Goal: Information Seeking & Learning: Compare options

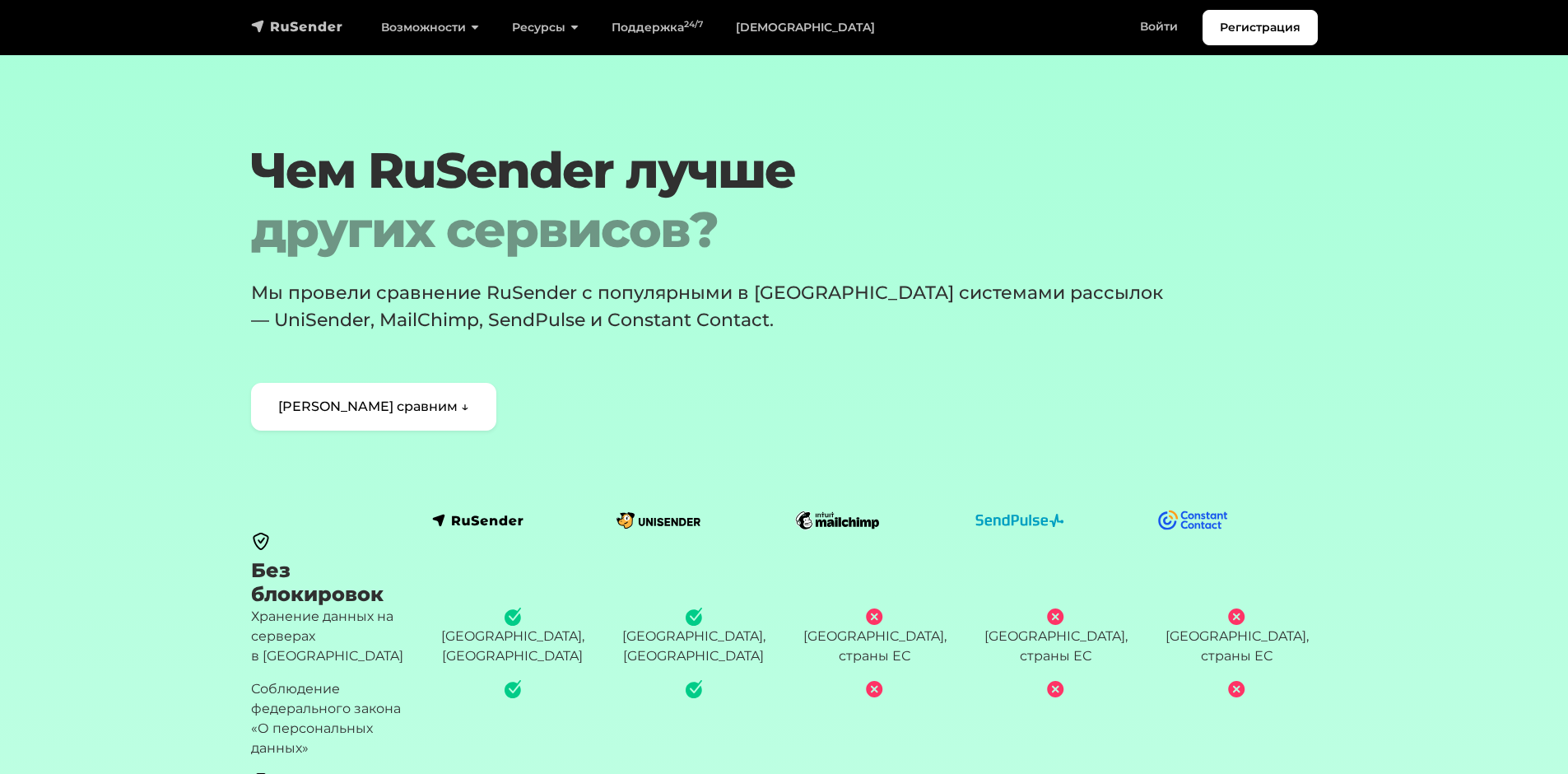
click at [265, 25] on img "navbar" at bounding box center [297, 26] width 93 height 16
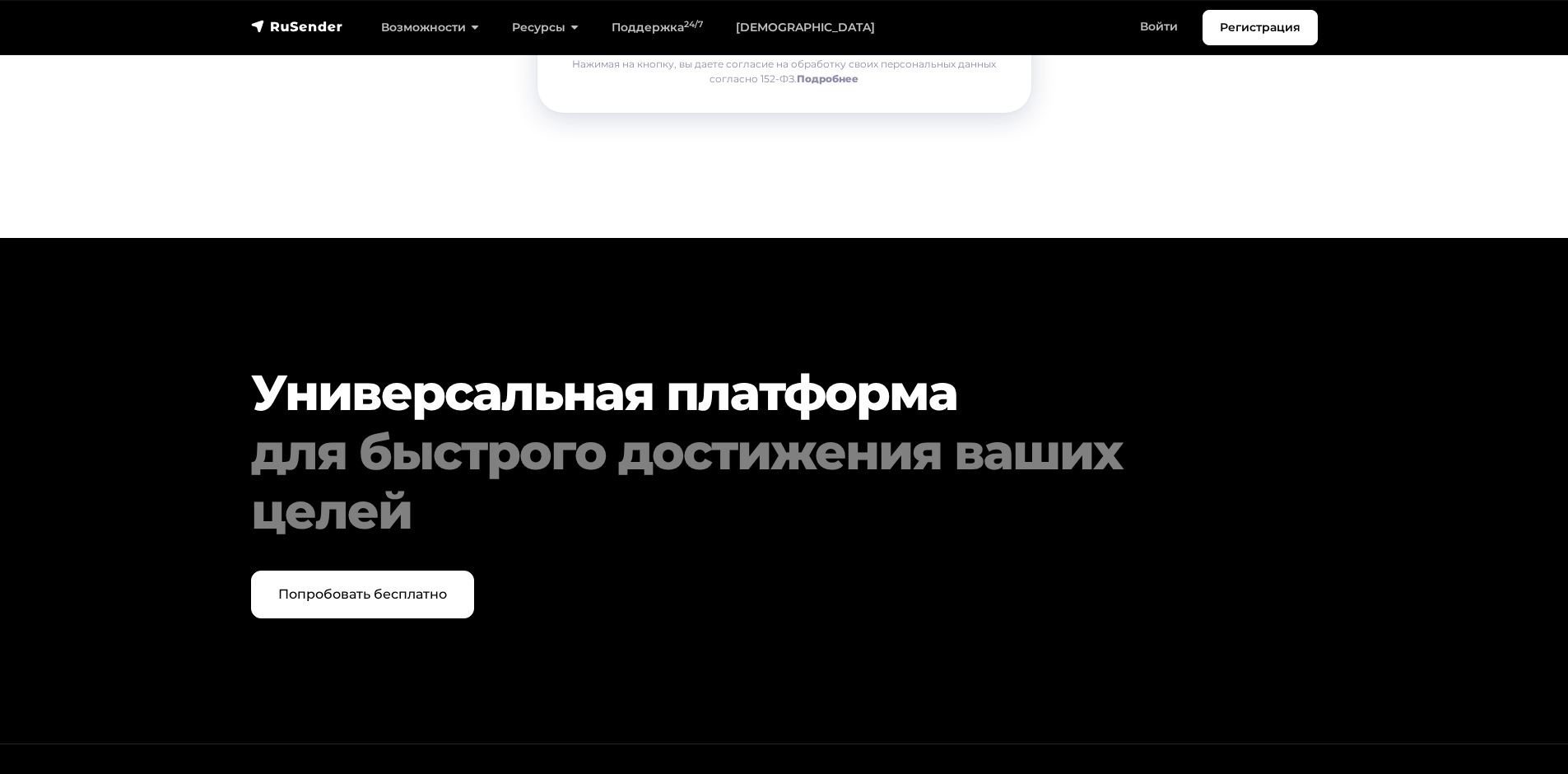
scroll to position [8435, 0]
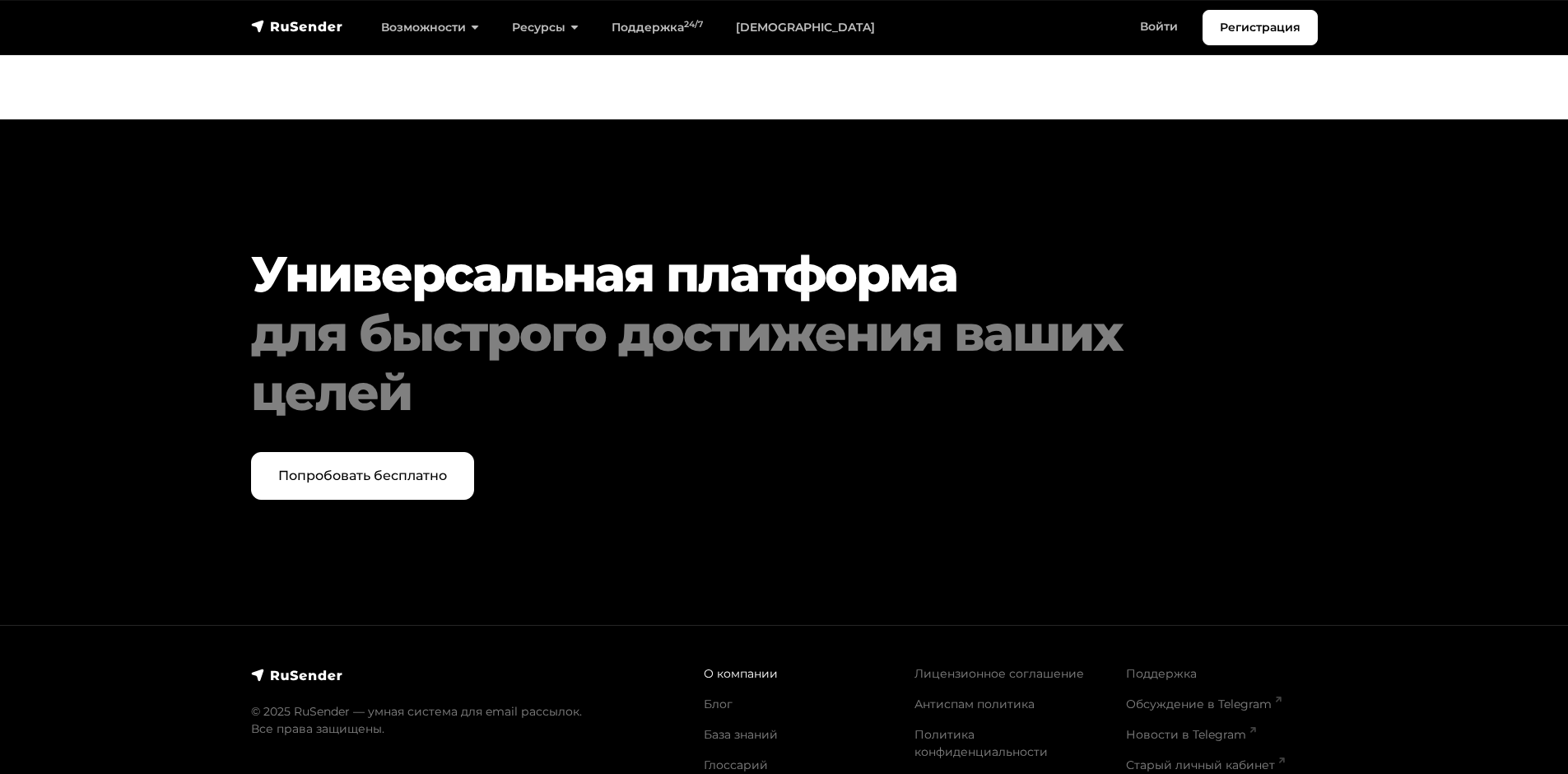
click at [737, 666] on link "О компании" at bounding box center [741, 673] width 74 height 15
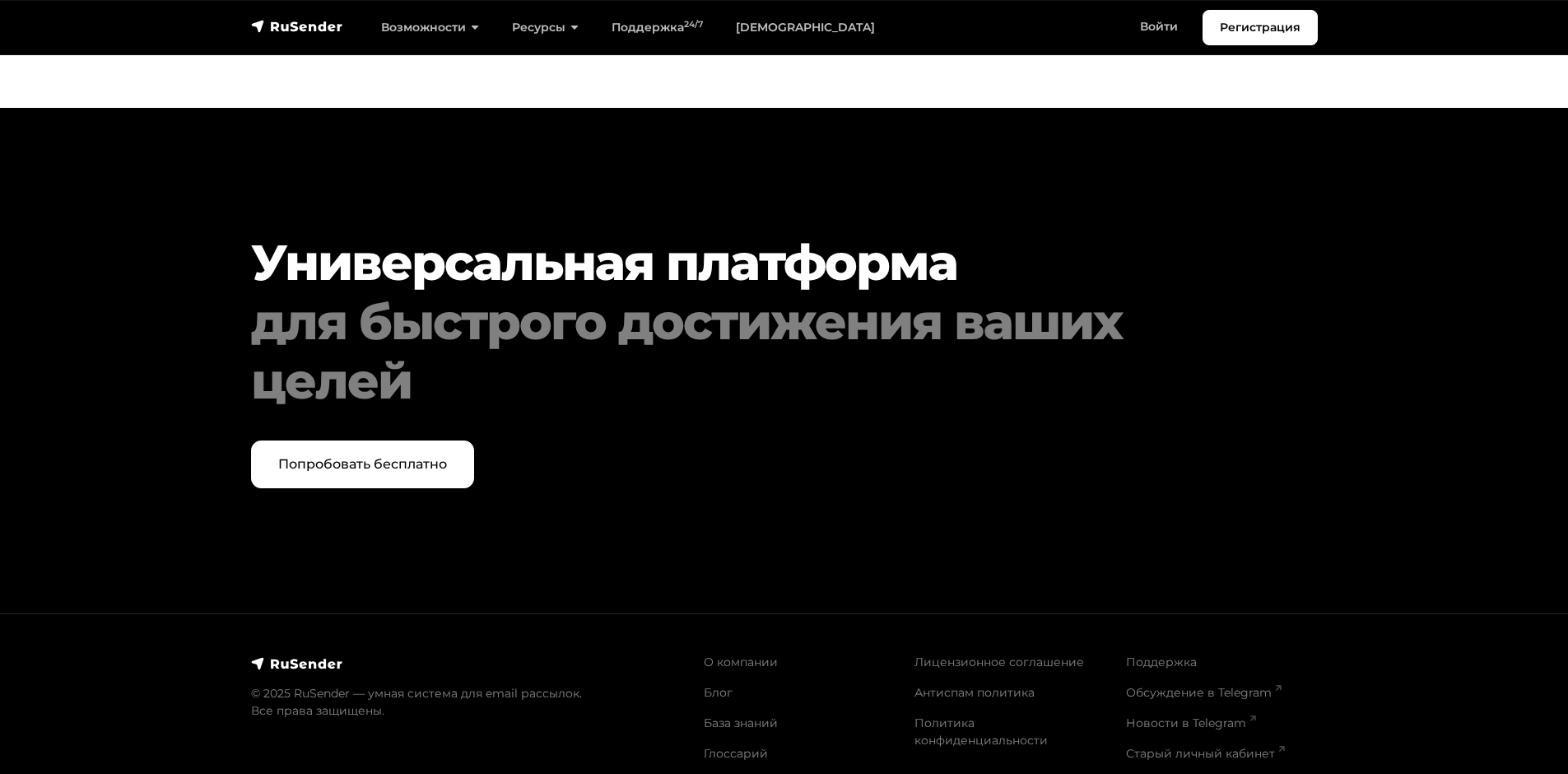
scroll to position [1482, 0]
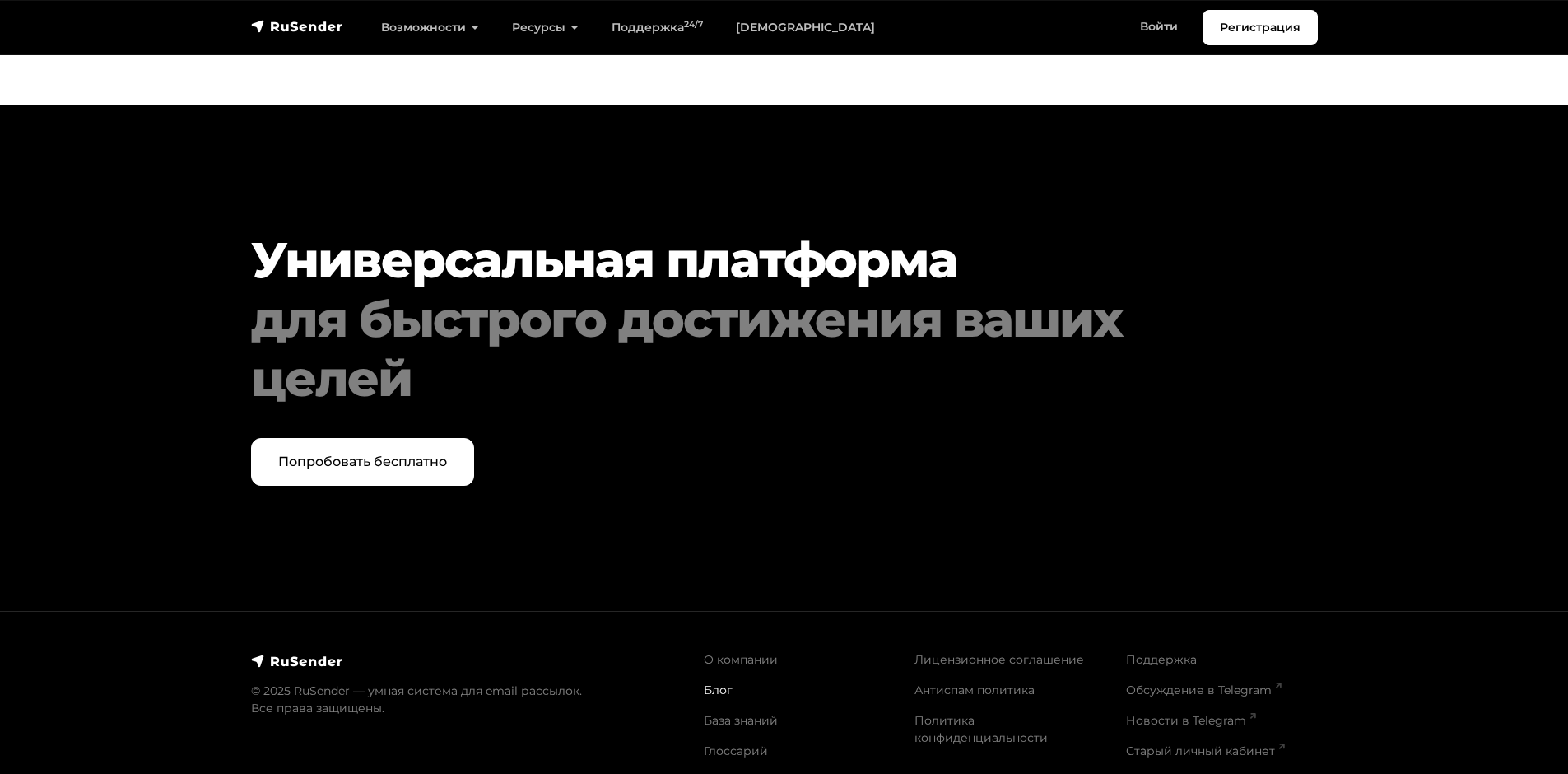
click at [717, 682] on link "Блог" at bounding box center [717, 689] width 29 height 15
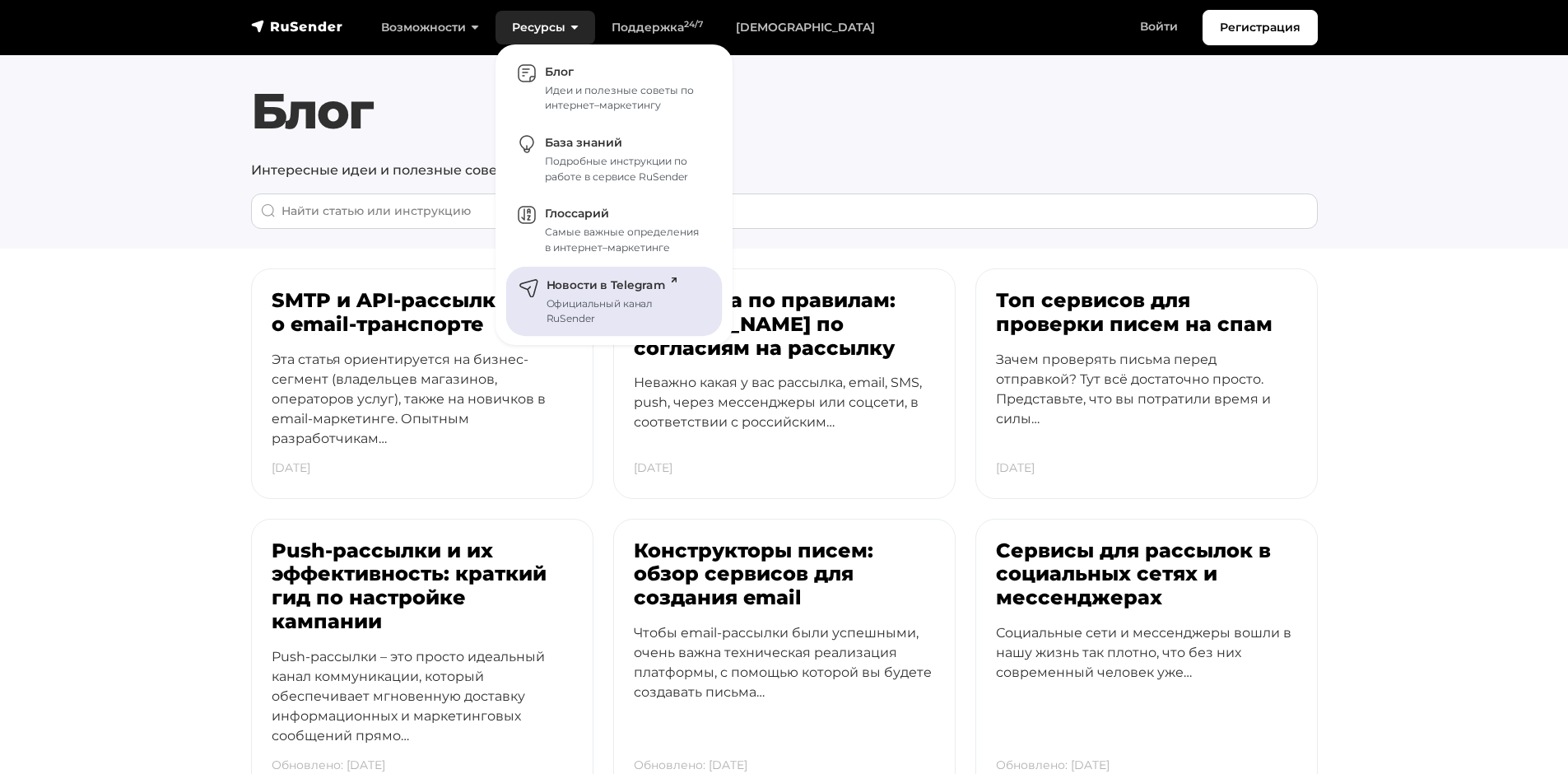
click at [579, 287] on span "Новости в Telegram" at bounding box center [610, 284] width 129 height 15
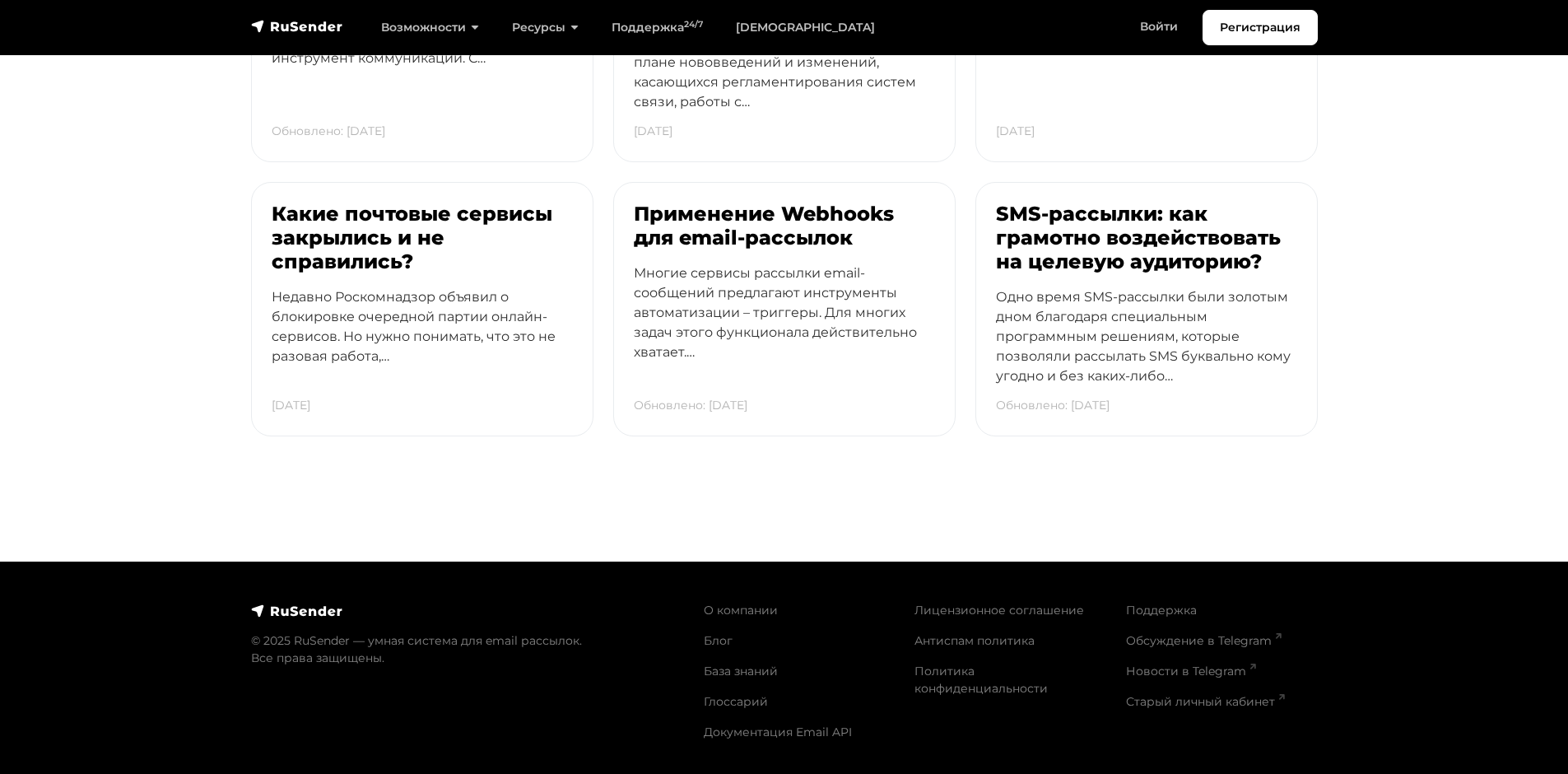
scroll to position [4731, 0]
click at [752, 612] on link "О компании" at bounding box center [741, 610] width 74 height 15
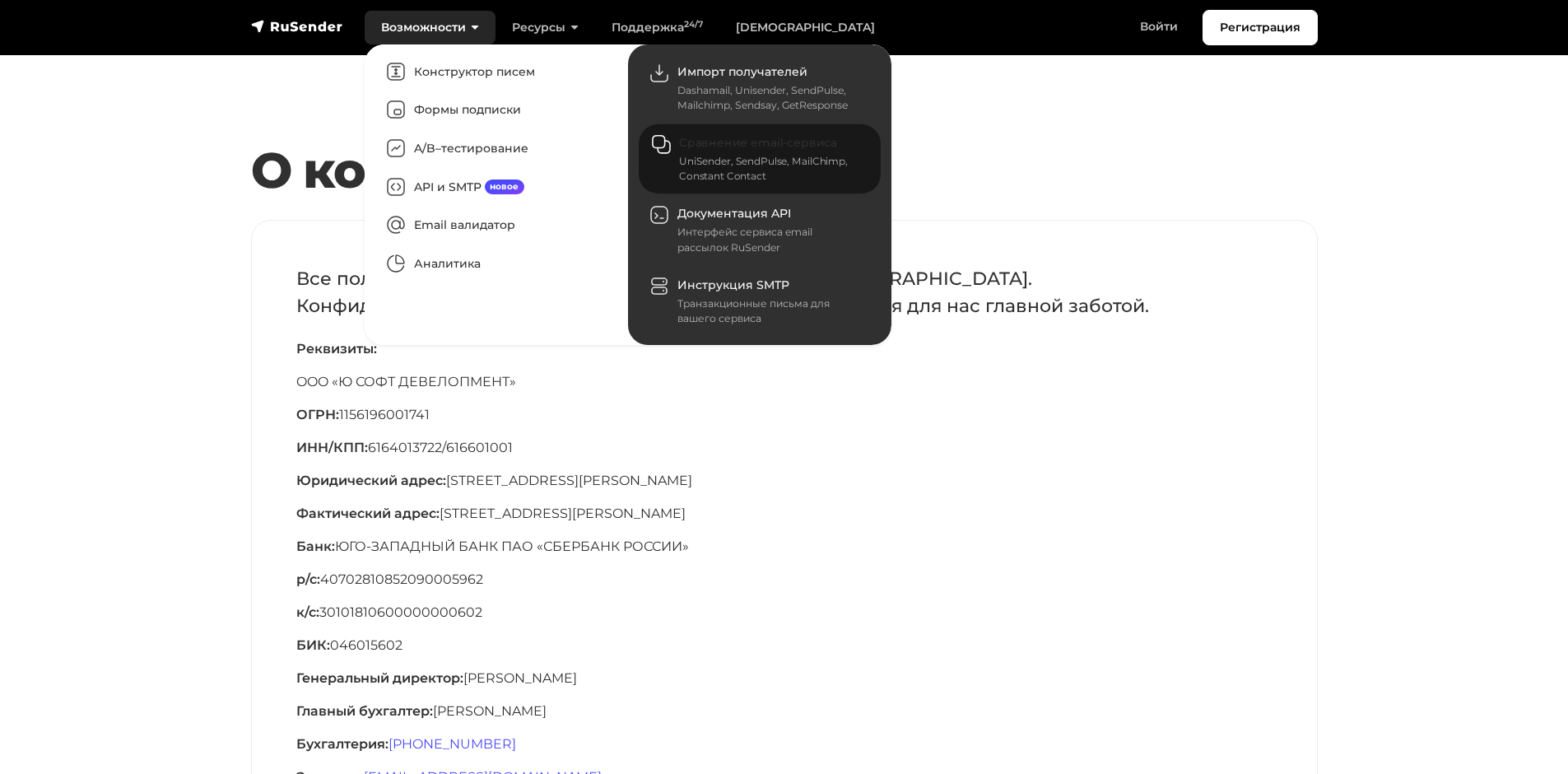
click at [795, 142] on span "Сравнение email-сервиса" at bounding box center [758, 143] width 158 height 15
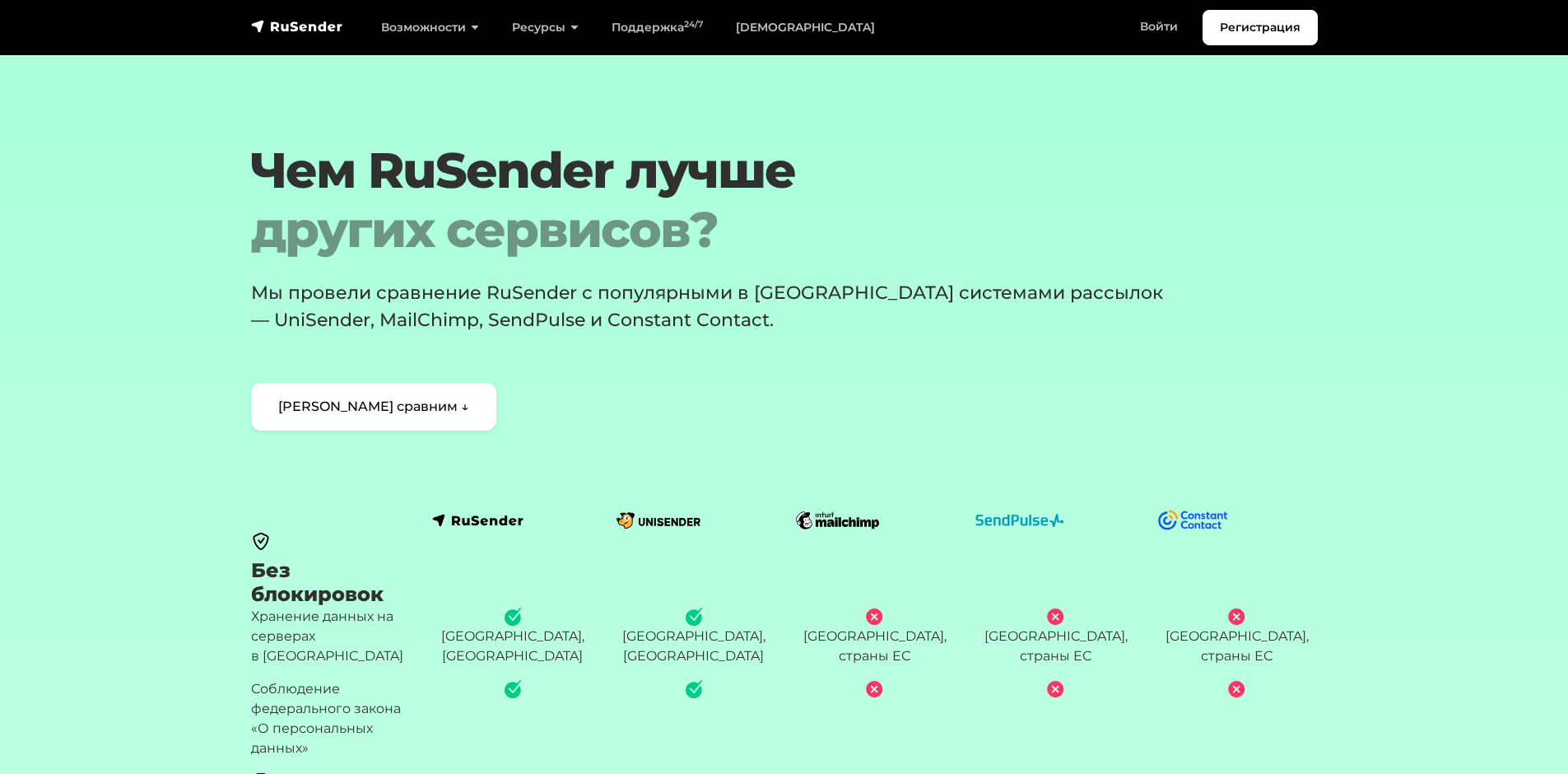
click at [1033, 521] on img at bounding box center [1019, 519] width 89 height 13
